Goal: Task Accomplishment & Management: Use online tool/utility

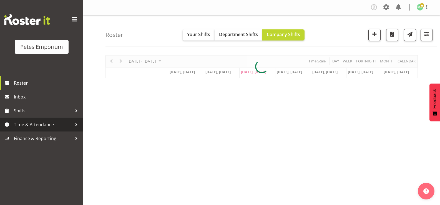
click at [70, 126] on span "Time & Attendance" at bounding box center [43, 124] width 58 height 8
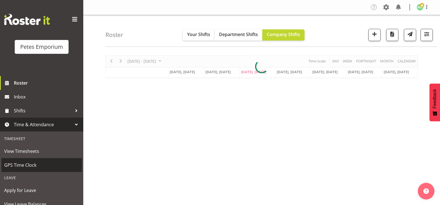
click at [52, 163] on span "GPS Time Clock" at bounding box center [41, 165] width 75 height 8
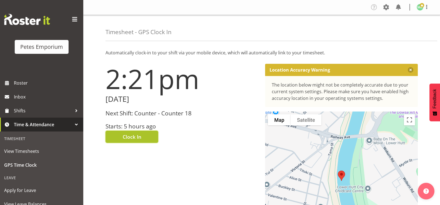
click at [125, 138] on span "Clock In" at bounding box center [132, 136] width 19 height 7
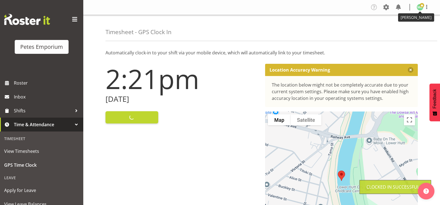
click at [420, 6] on span at bounding box center [421, 5] width 4 height 4
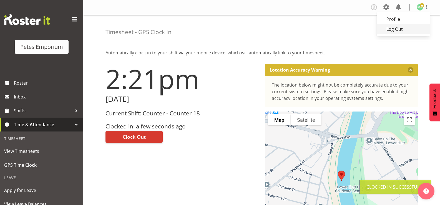
click at [402, 26] on link "Log Out" at bounding box center [402, 29] width 53 height 10
